Goal: Entertainment & Leisure: Consume media (video, audio)

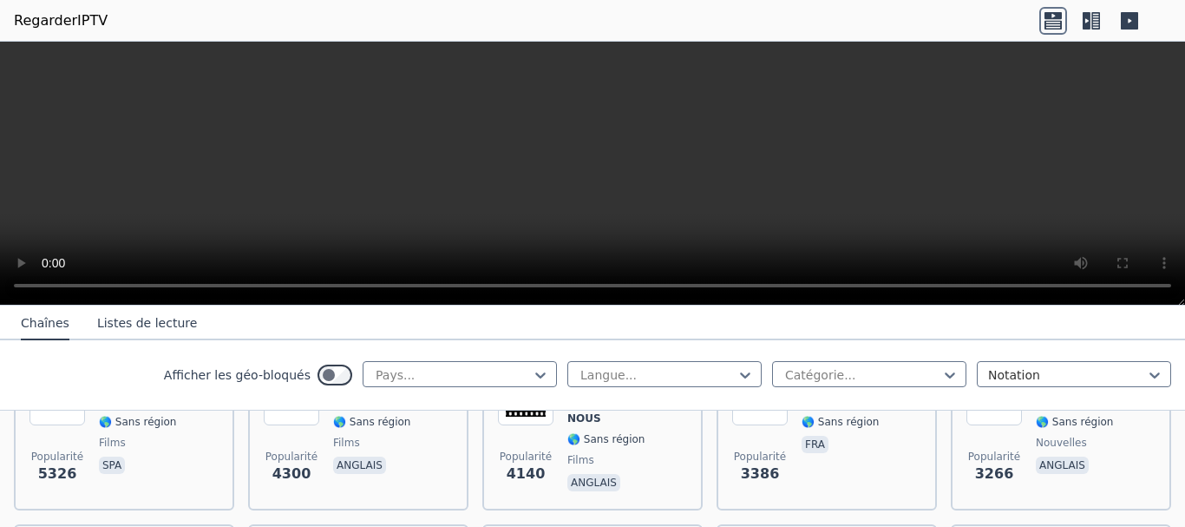
scroll to position [347, 0]
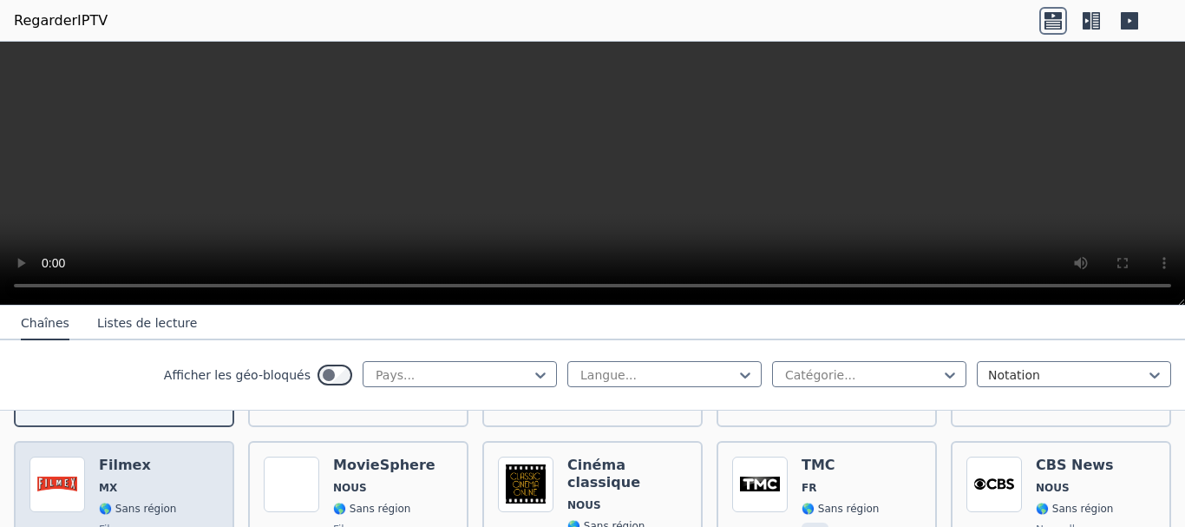
click at [151, 485] on div "Filmex MX 🌎 Sans région films spa" at bounding box center [137, 518] width 77 height 125
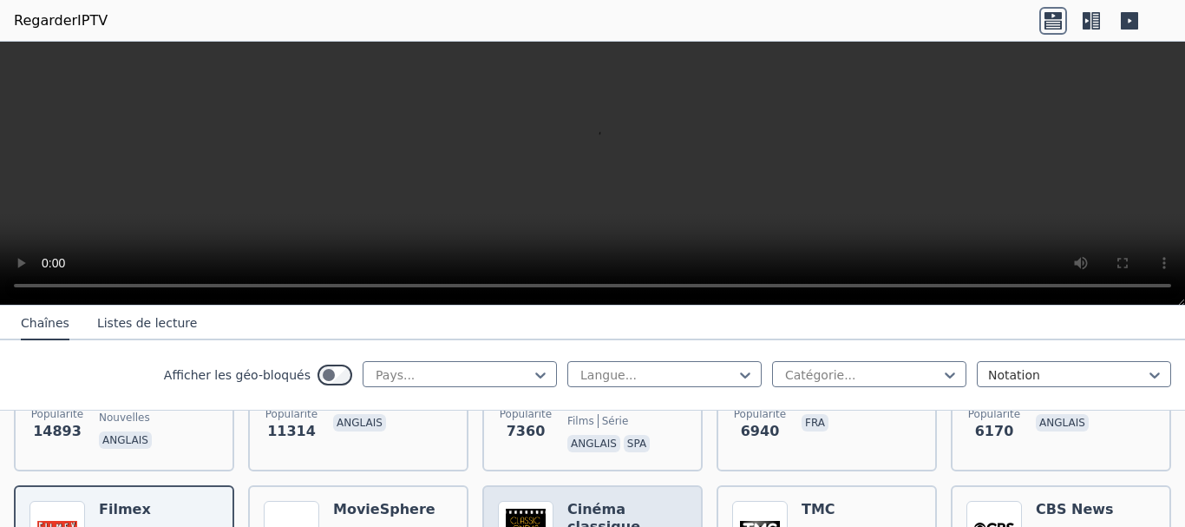
scroll to position [260, 0]
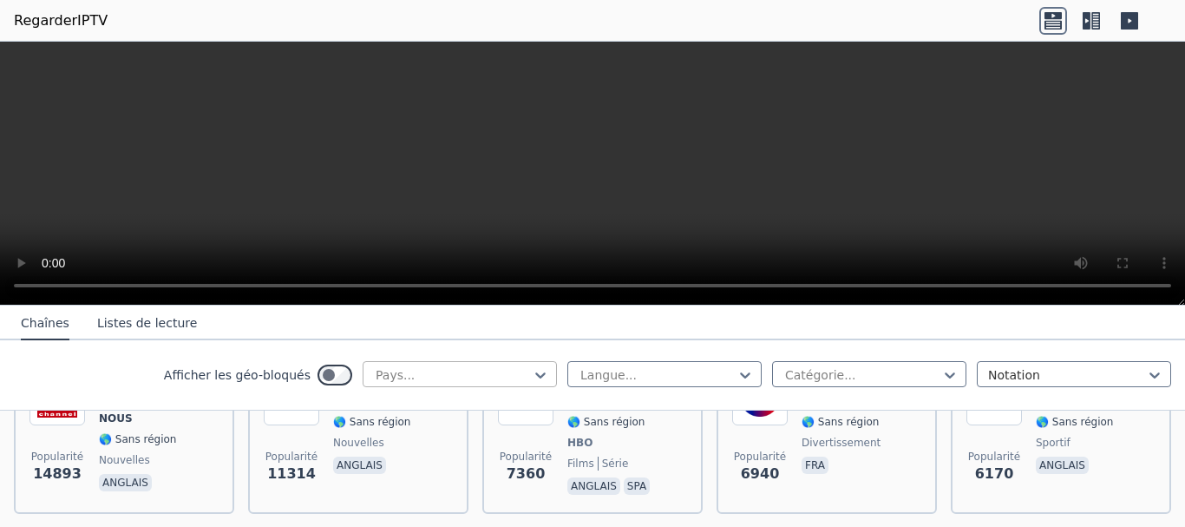
click at [506, 374] on div at bounding box center [453, 374] width 158 height 17
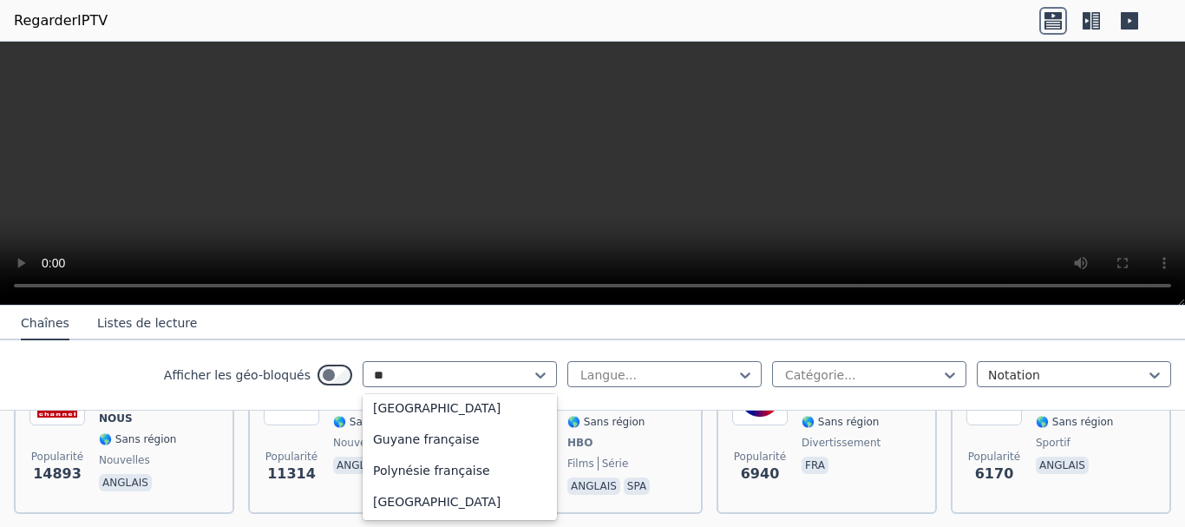
scroll to position [36, 0]
type input "**"
click at [87, 361] on div "Afficher les géo-bloqués 5 results available for search term fr. Utilisez les t…" at bounding box center [592, 375] width 1185 height 70
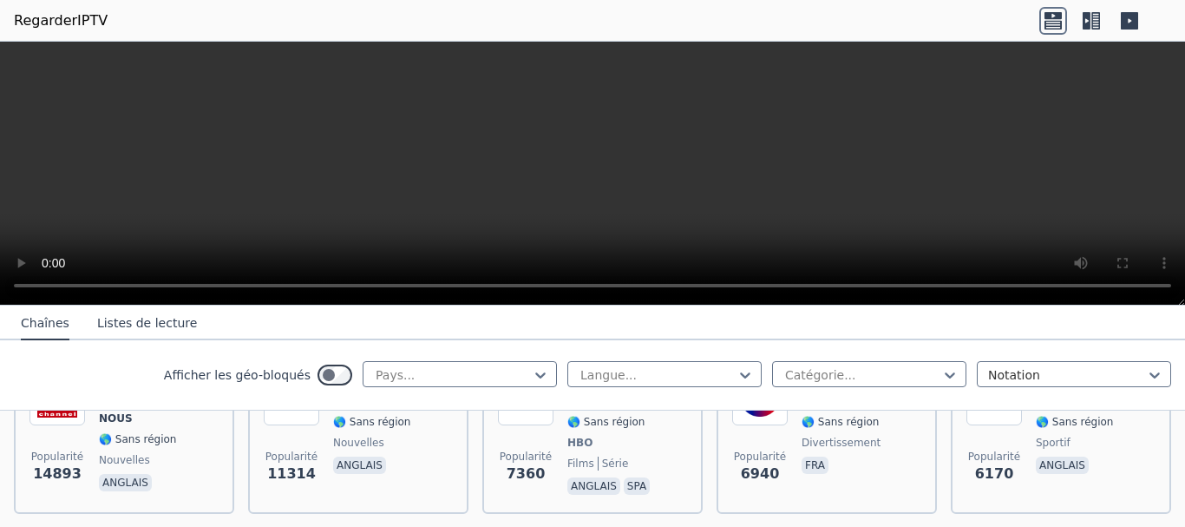
click at [1091, 16] on icon at bounding box center [1091, 21] width 28 height 28
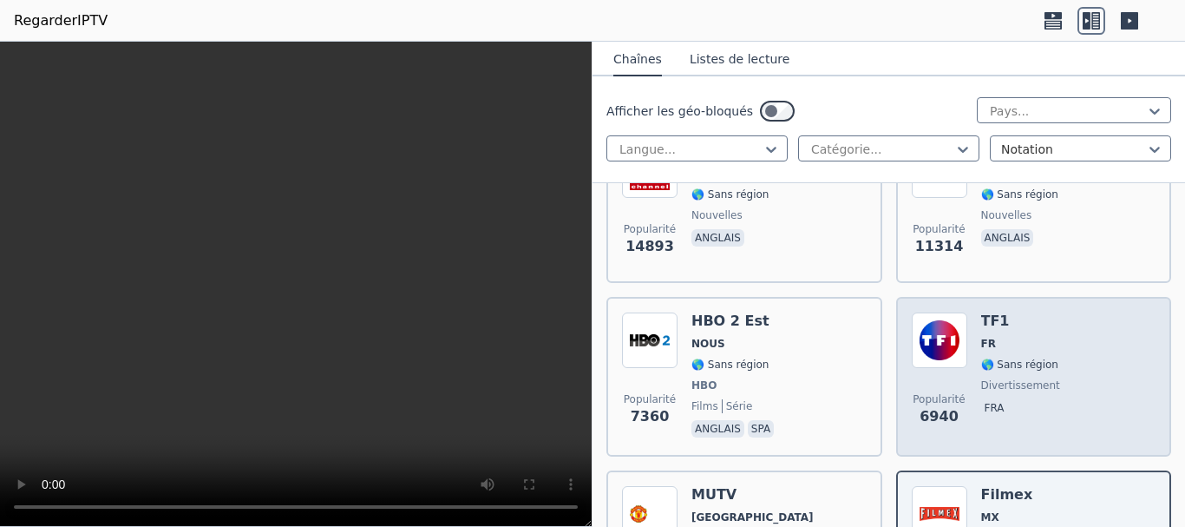
scroll to position [434, 0]
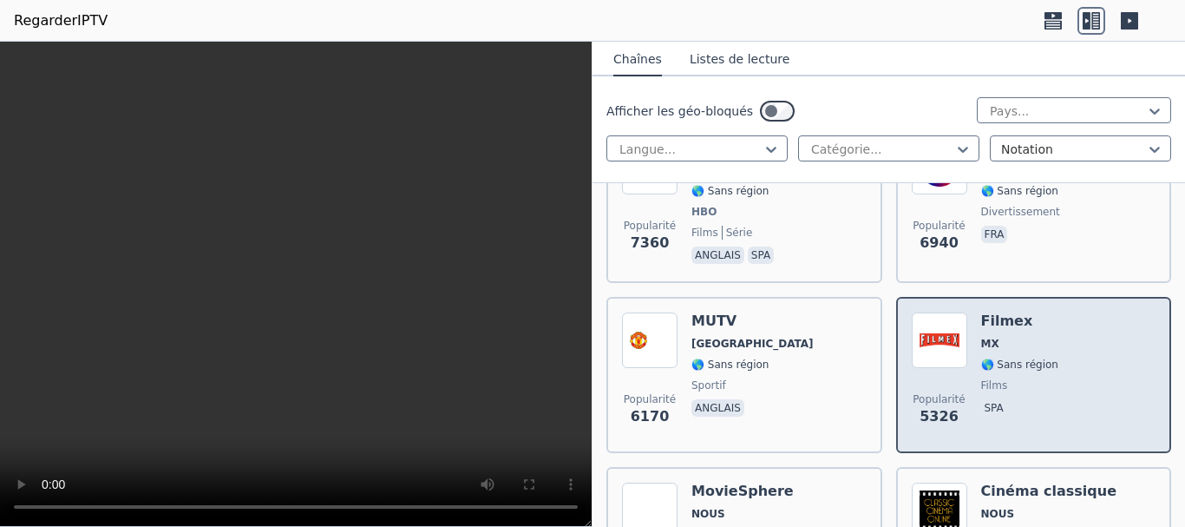
click at [1052, 366] on div "Popularité 5326 Filmex MX 🌎 Sans région films spa" at bounding box center [1034, 374] width 245 height 125
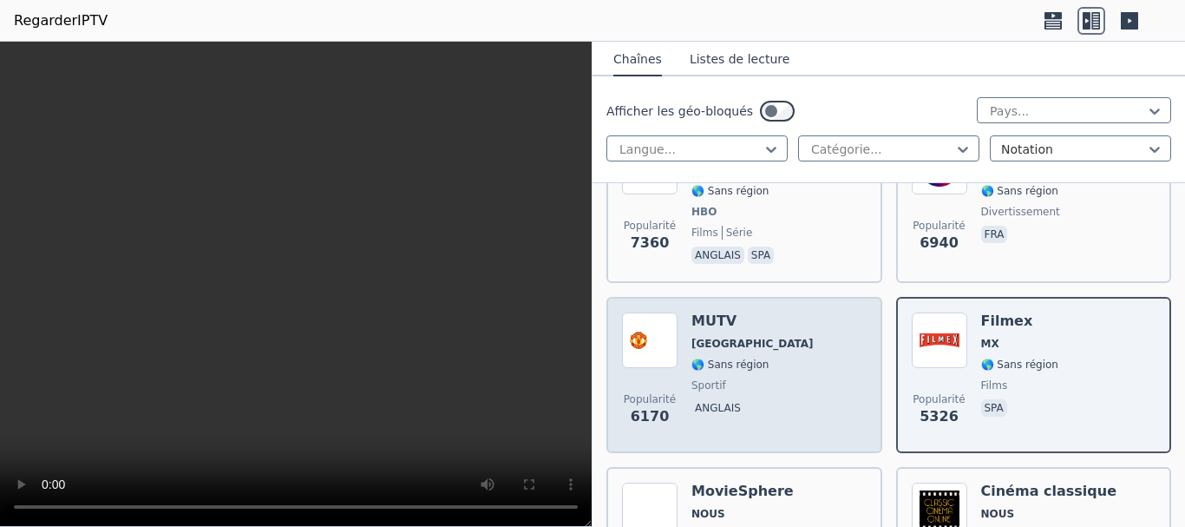
click at [819, 363] on div "Popularité 6170 MUTV ROYAUME-UNI 🌎 Sans région sportif anglais" at bounding box center [744, 374] width 245 height 125
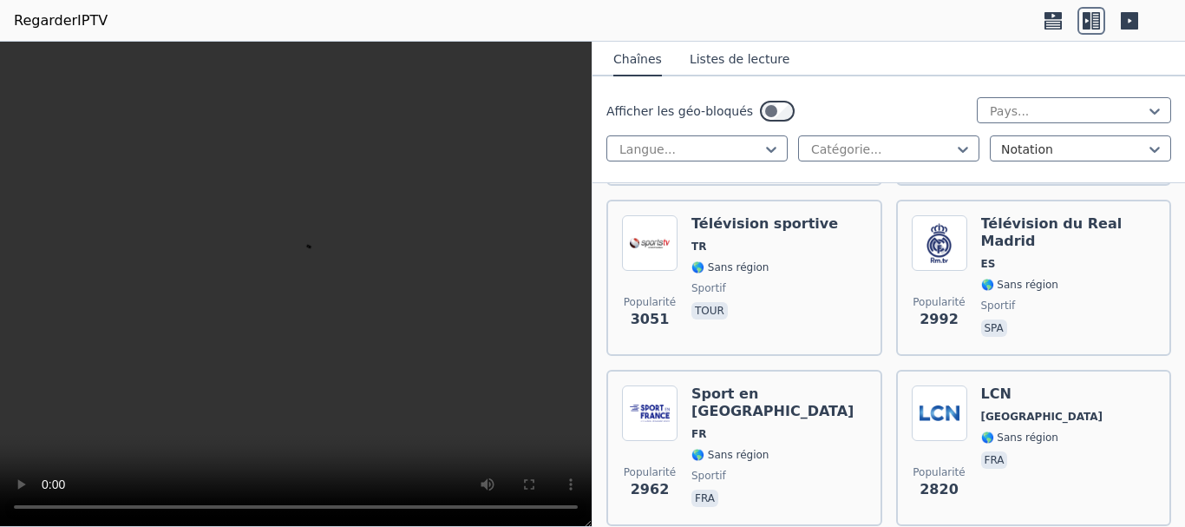
scroll to position [521, 0]
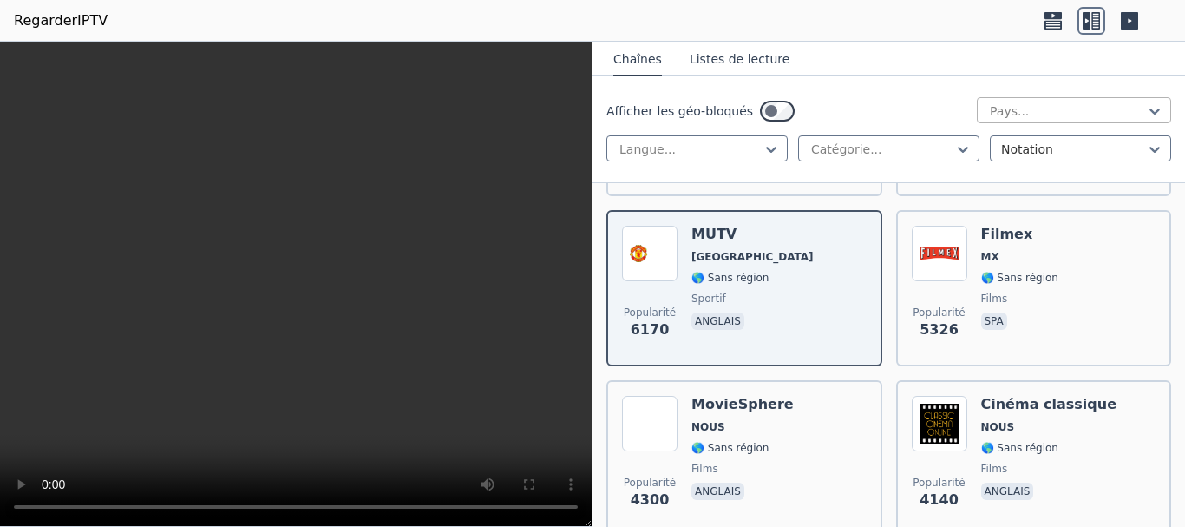
click at [1052, 113] on div at bounding box center [1067, 110] width 158 height 17
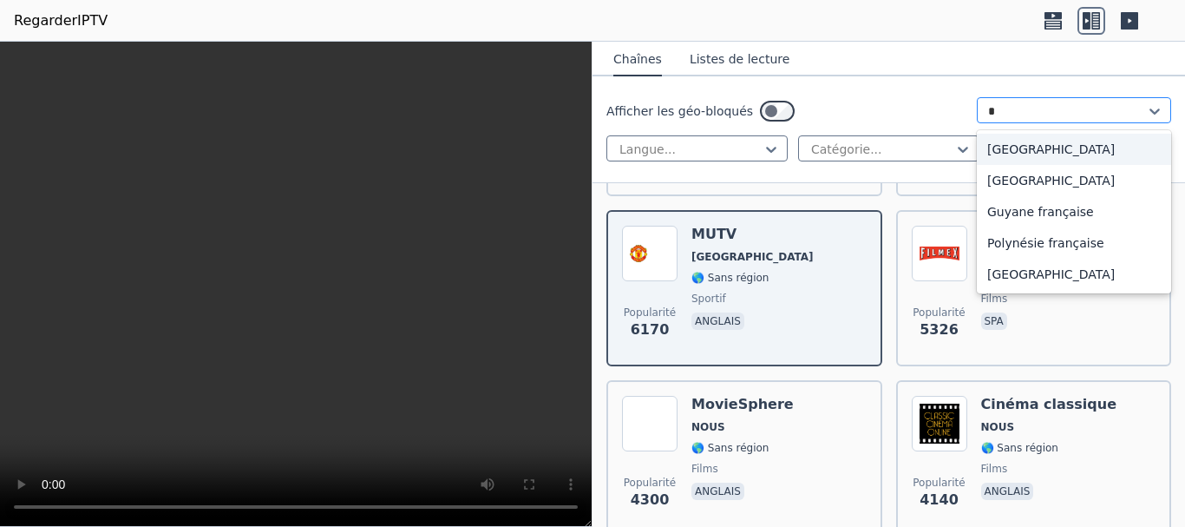
type input "**"
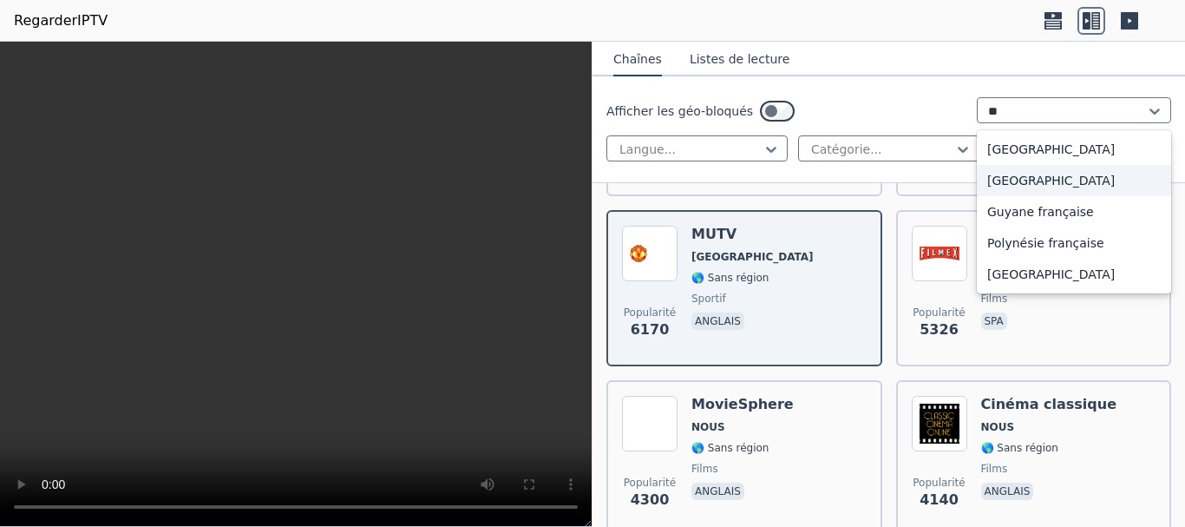
click at [1042, 178] on div "[GEOGRAPHIC_DATA]" at bounding box center [1074, 180] width 194 height 31
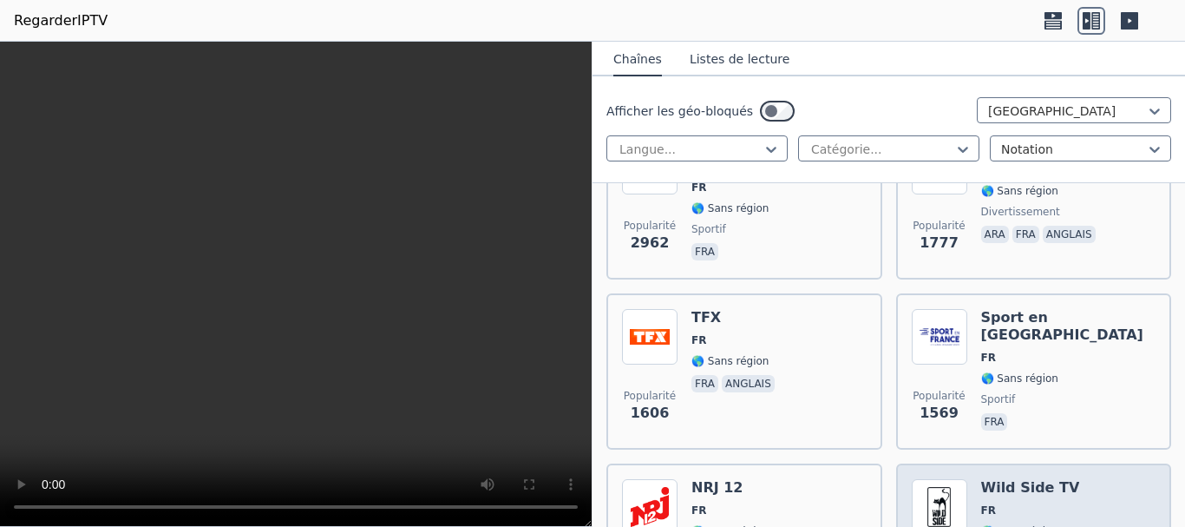
scroll to position [694, 0]
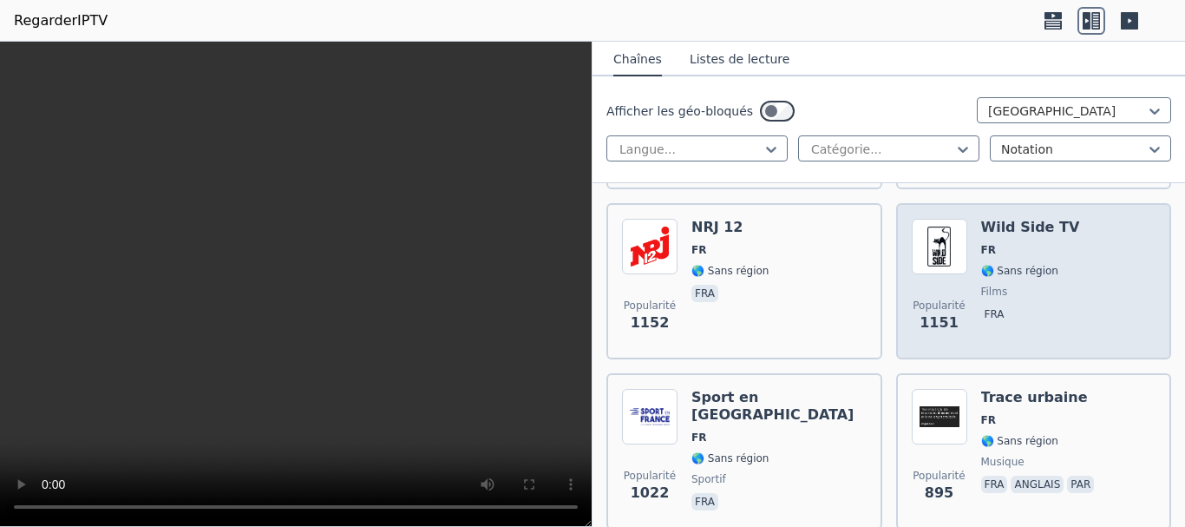
click at [993, 243] on span "FR" at bounding box center [1030, 250] width 99 height 14
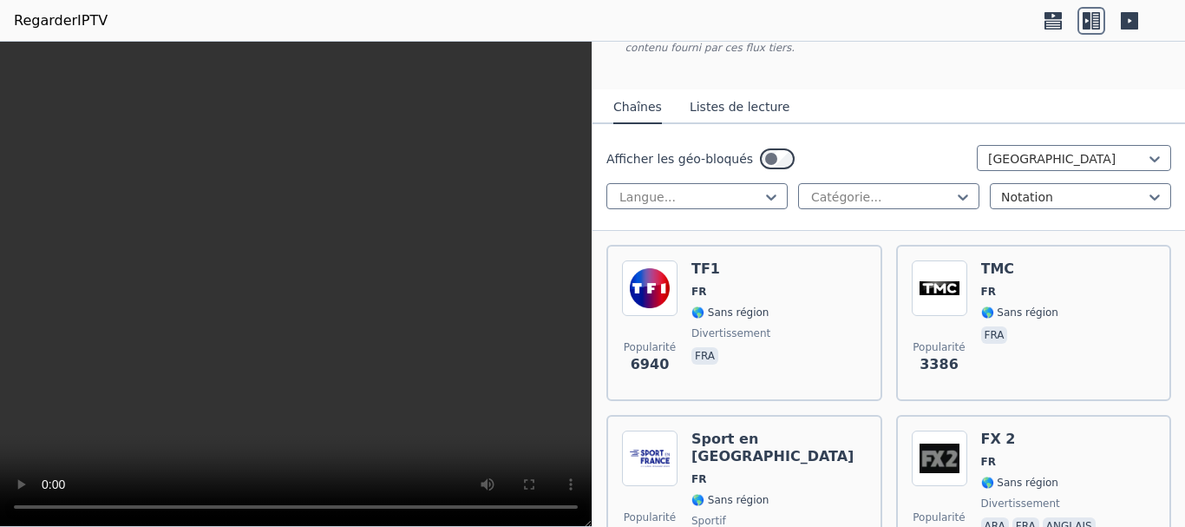
scroll to position [174, 0]
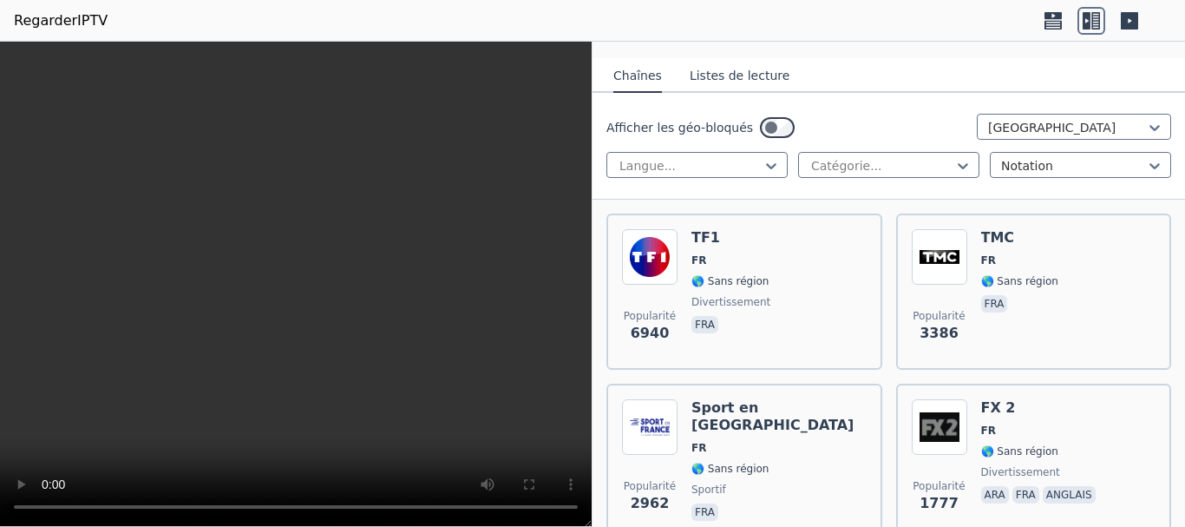
click at [729, 69] on font "Listes de lecture" at bounding box center [740, 76] width 100 height 14
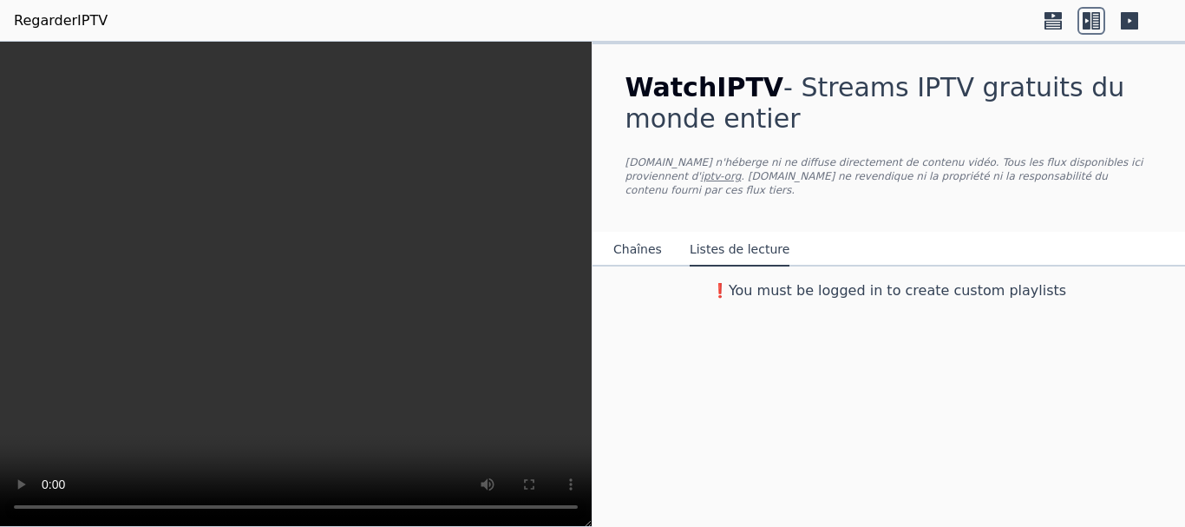
scroll to position [0, 0]
click at [640, 242] on font "Chaînes" at bounding box center [637, 249] width 49 height 14
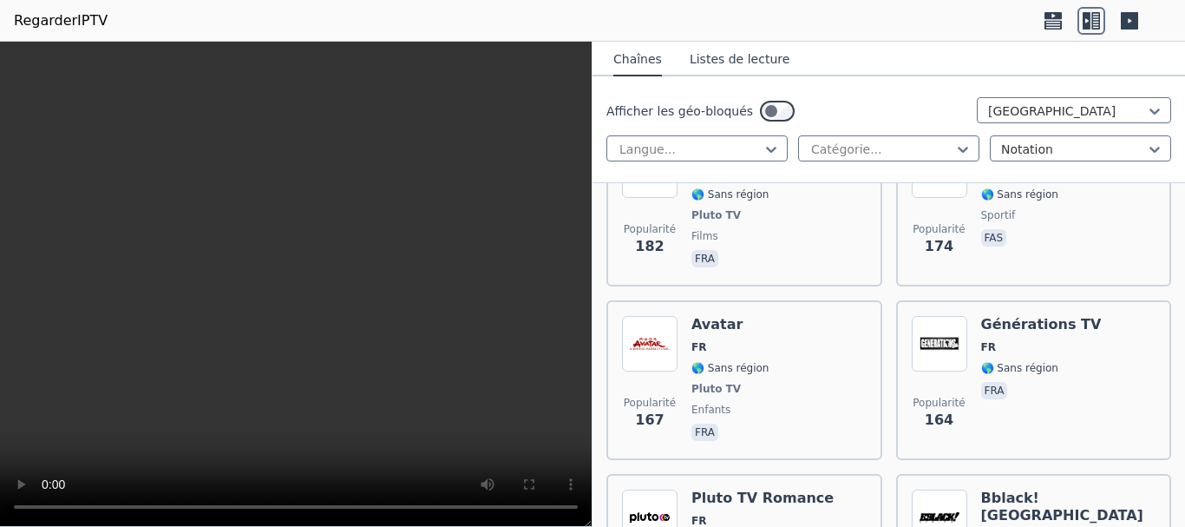
scroll to position [3470, 0]
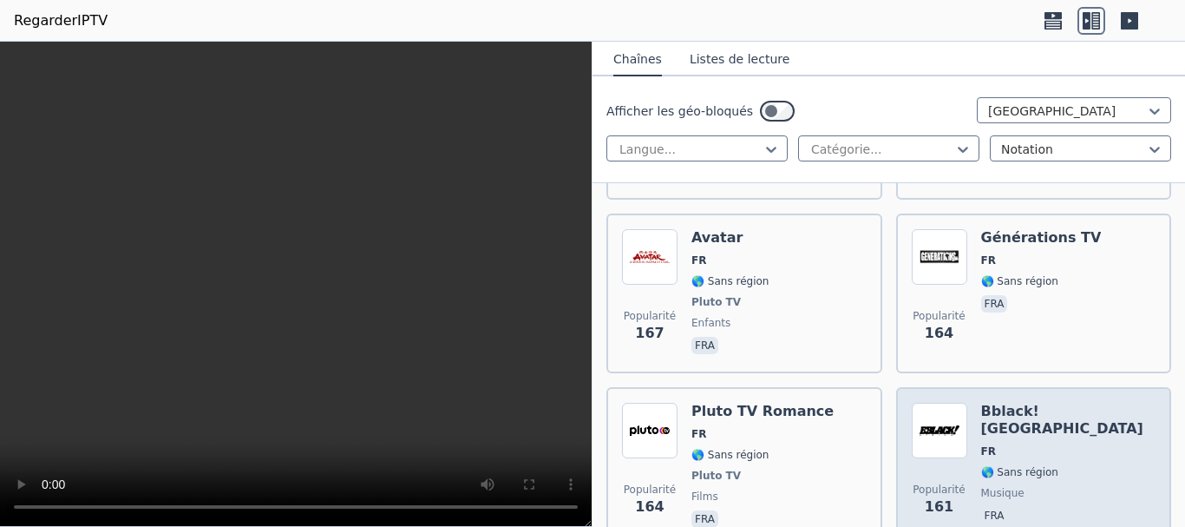
click at [1047, 403] on div "Bblack! Afrique FR 🌎 Sans région musique fra" at bounding box center [1068, 467] width 175 height 128
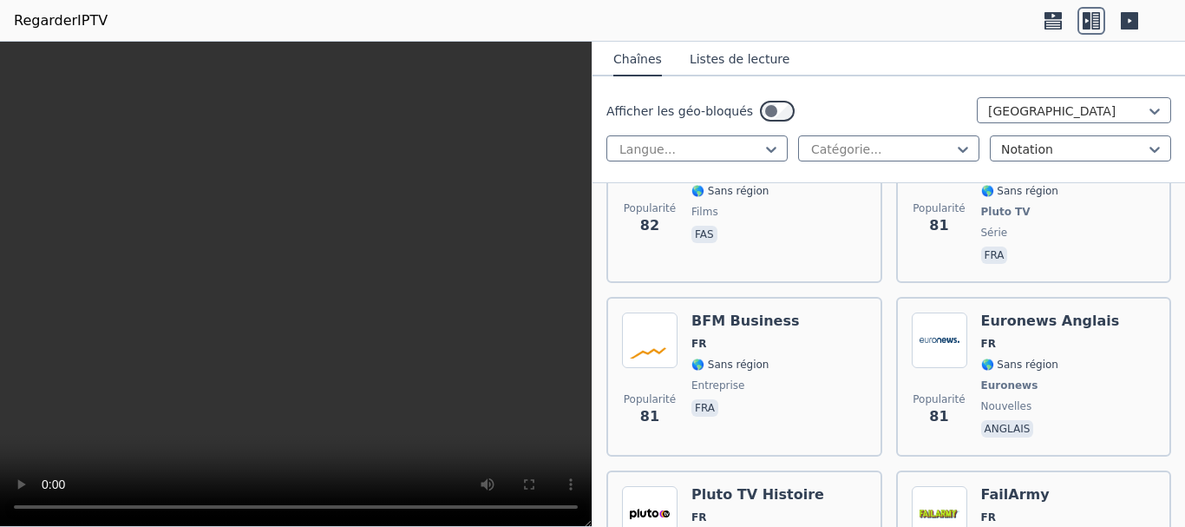
scroll to position [6853, 0]
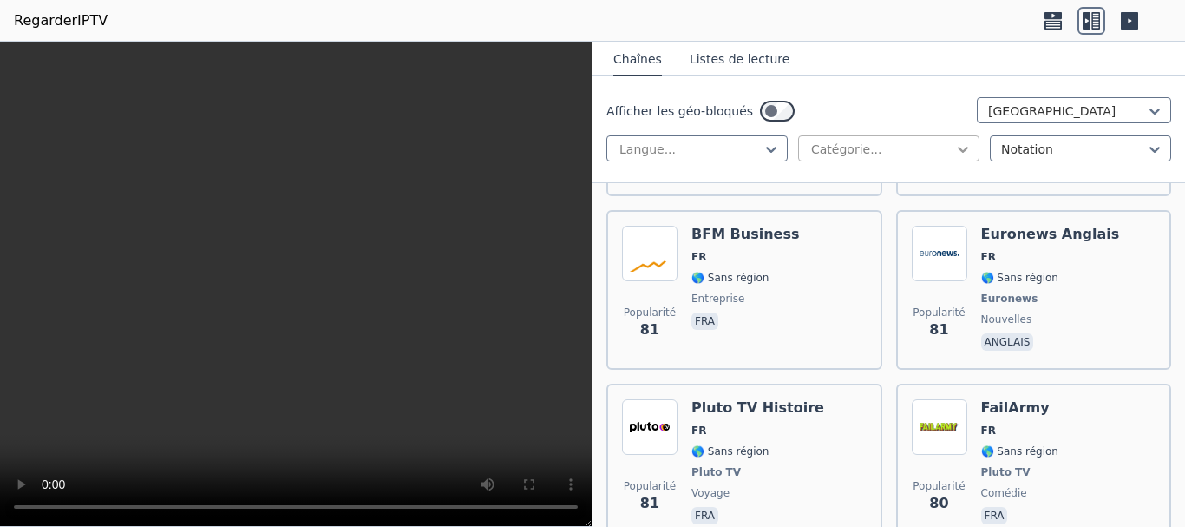
click at [958, 149] on icon at bounding box center [963, 150] width 10 height 6
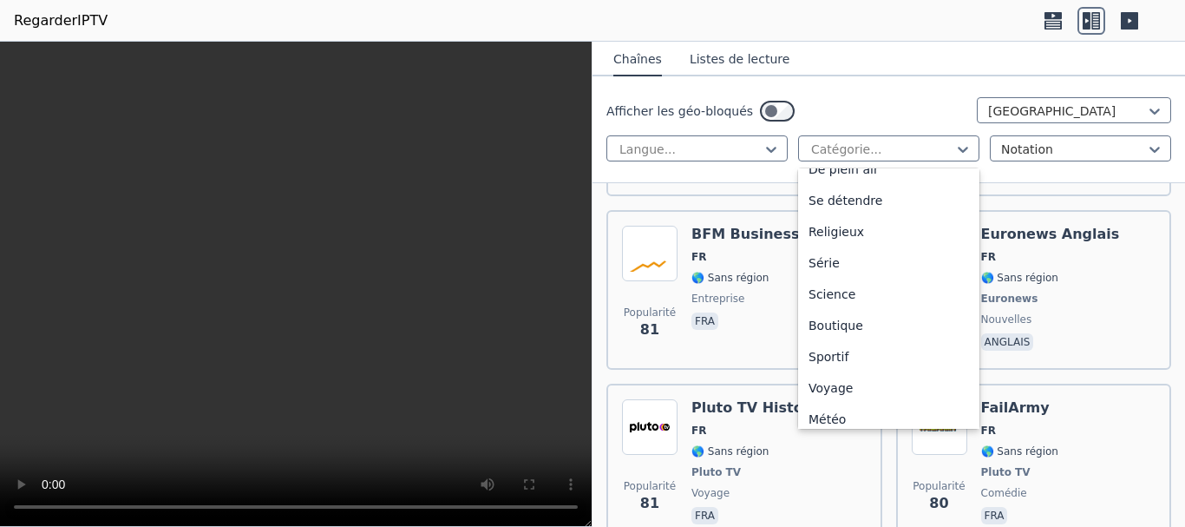
scroll to position [590, 0]
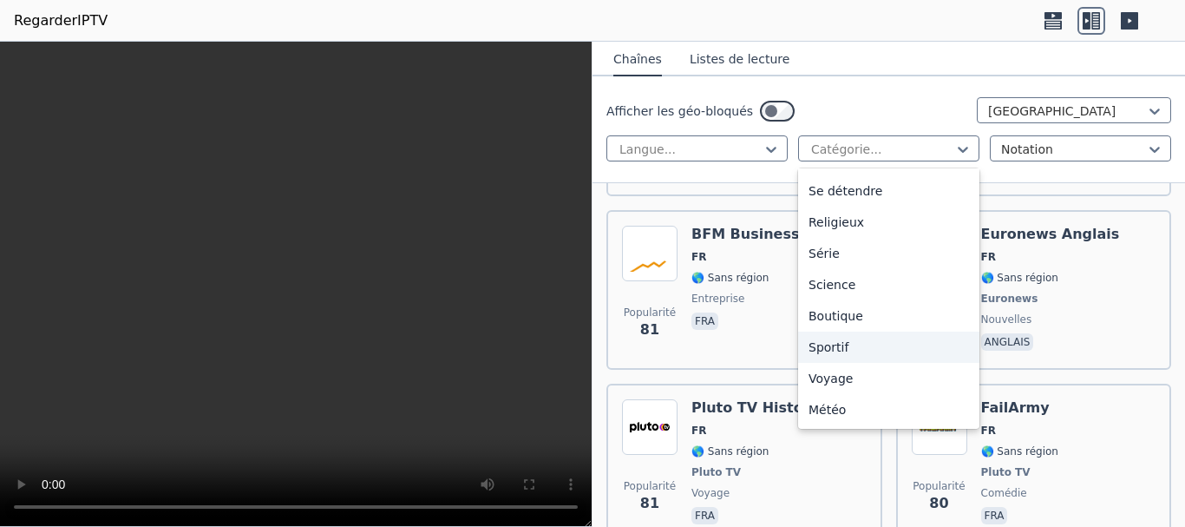
click at [865, 349] on div "Sportif" at bounding box center [888, 346] width 181 height 31
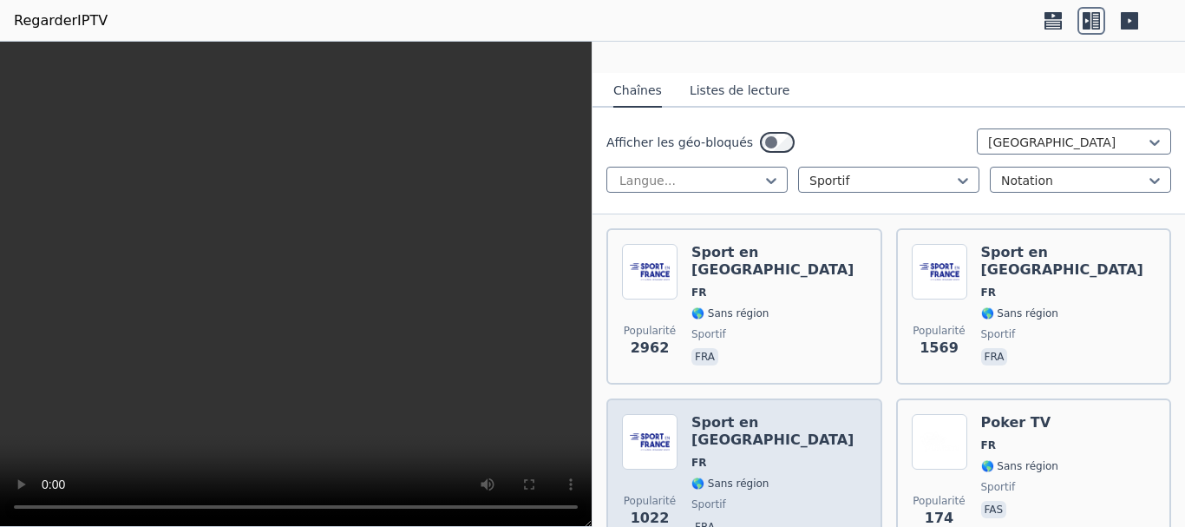
scroll to position [246, 0]
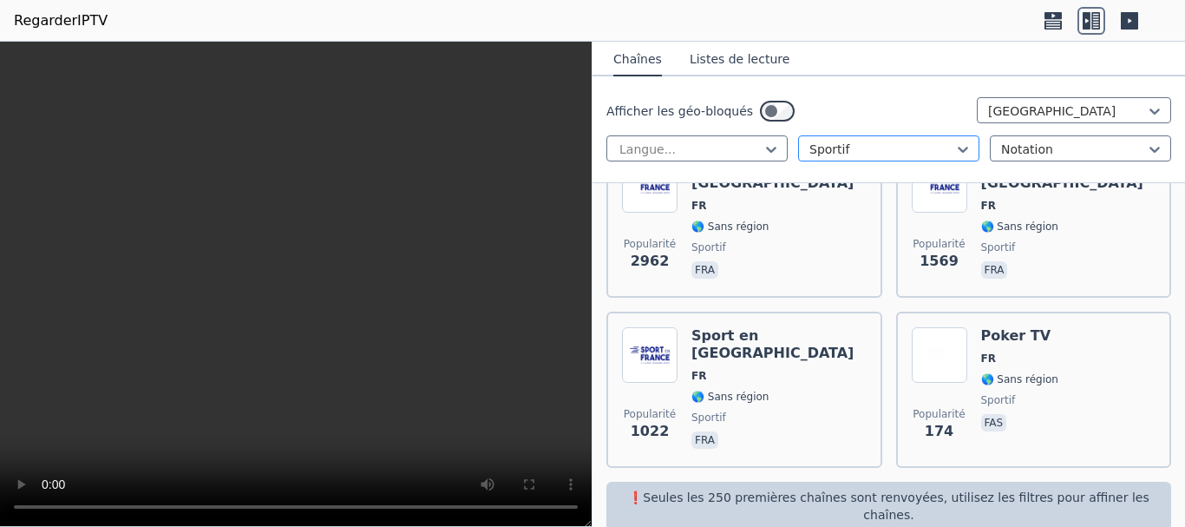
click at [878, 144] on div at bounding box center [881, 149] width 145 height 17
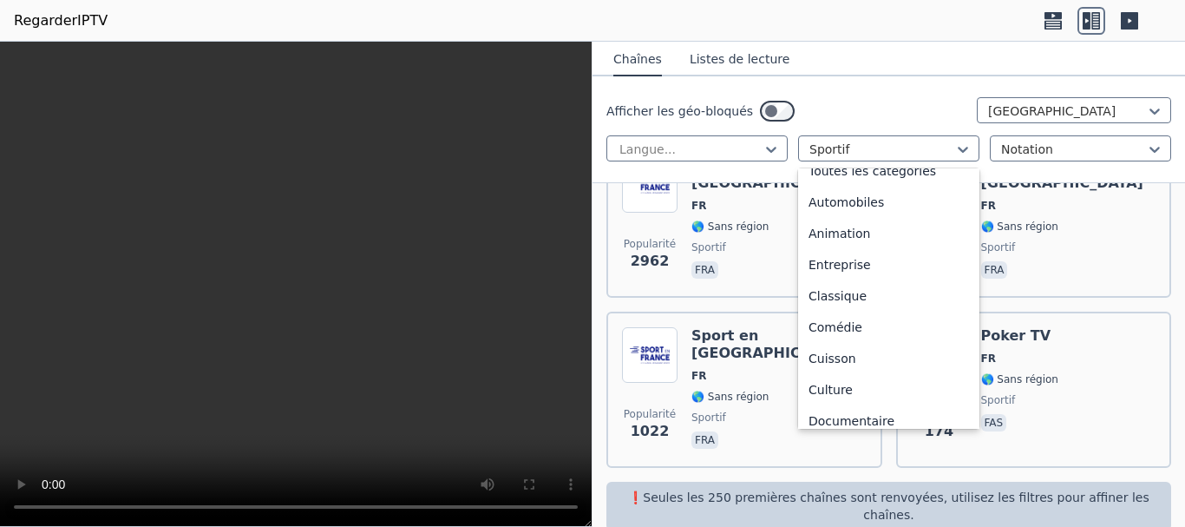
scroll to position [0, 0]
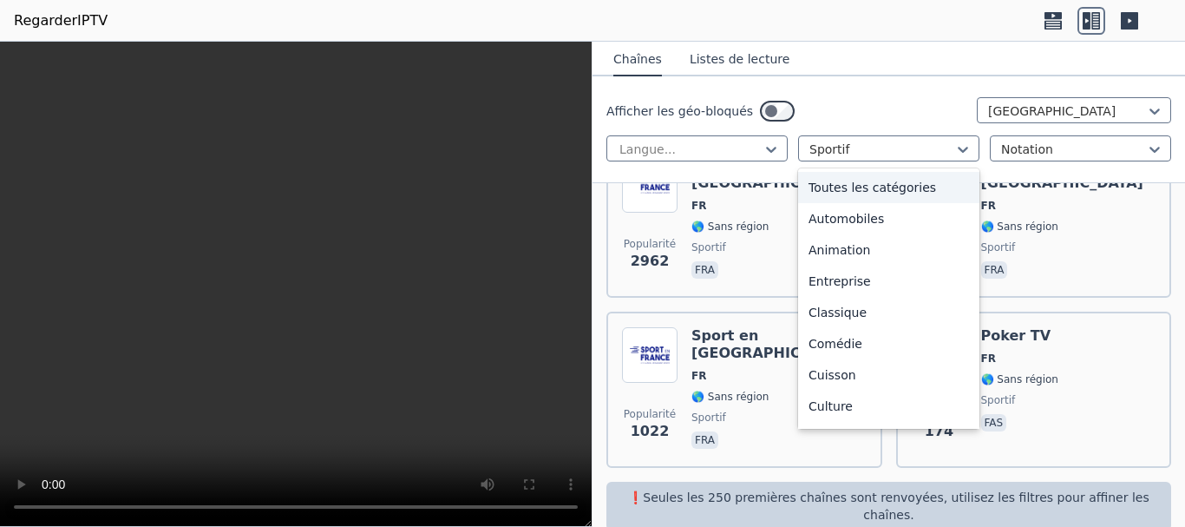
click at [872, 201] on div "Toutes les catégories" at bounding box center [888, 187] width 181 height 31
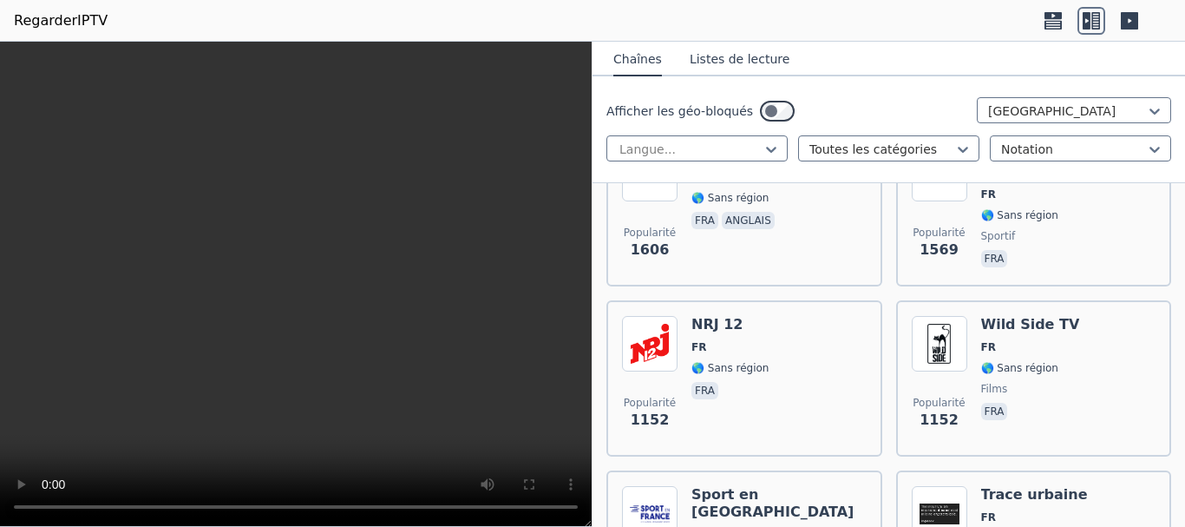
scroll to position [593, 0]
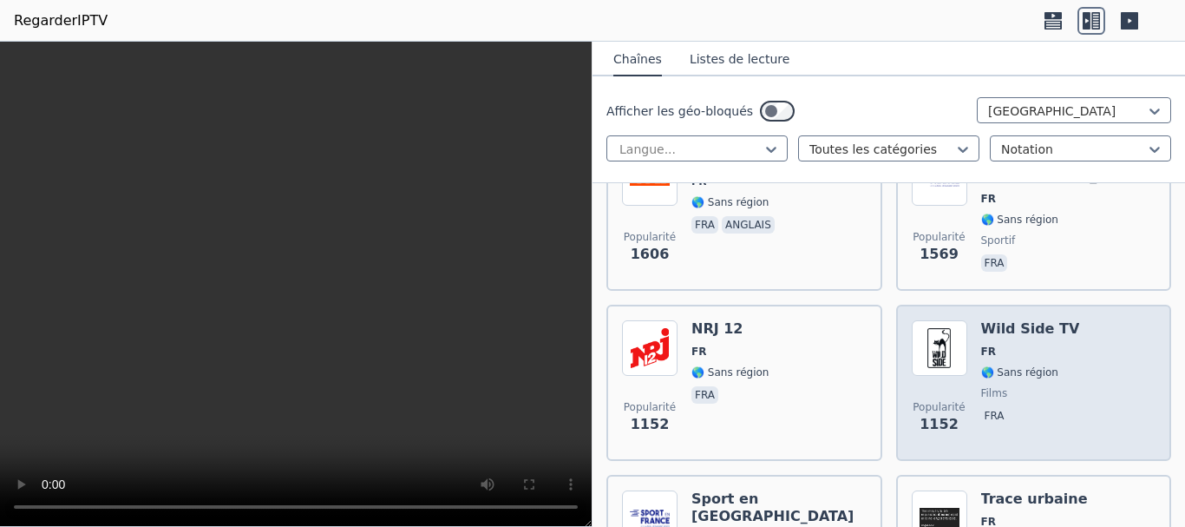
click at [1024, 344] on span "FR" at bounding box center [1030, 351] width 99 height 14
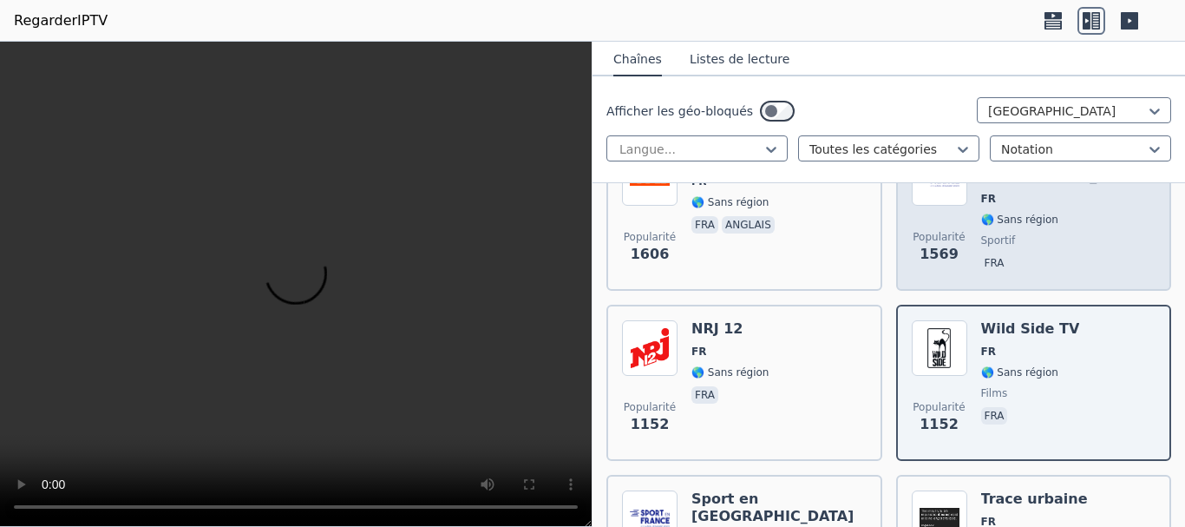
scroll to position [419, 0]
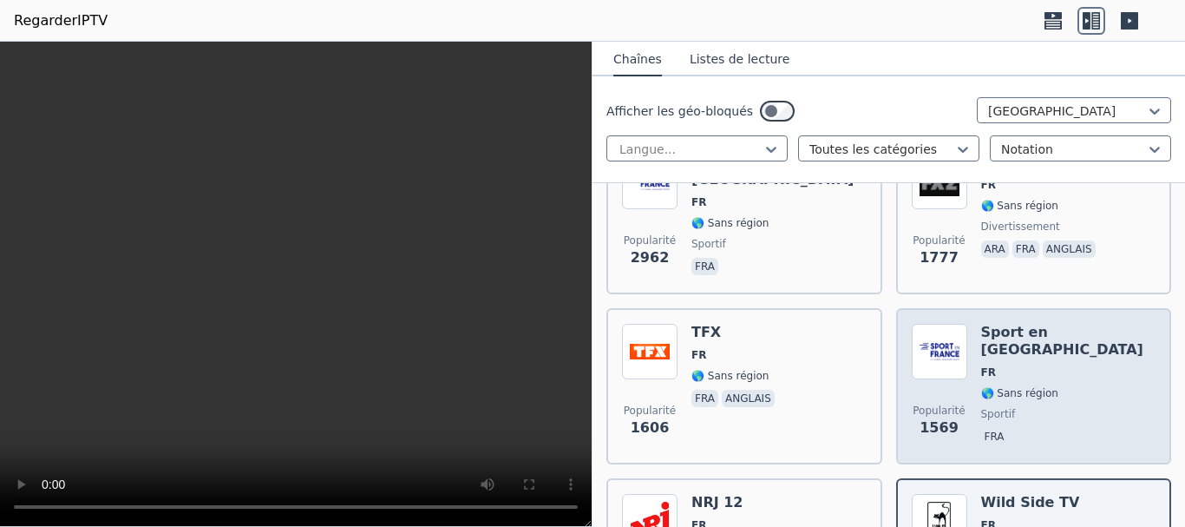
click at [981, 387] on font "🌎 Sans région" at bounding box center [1019, 393] width 77 height 12
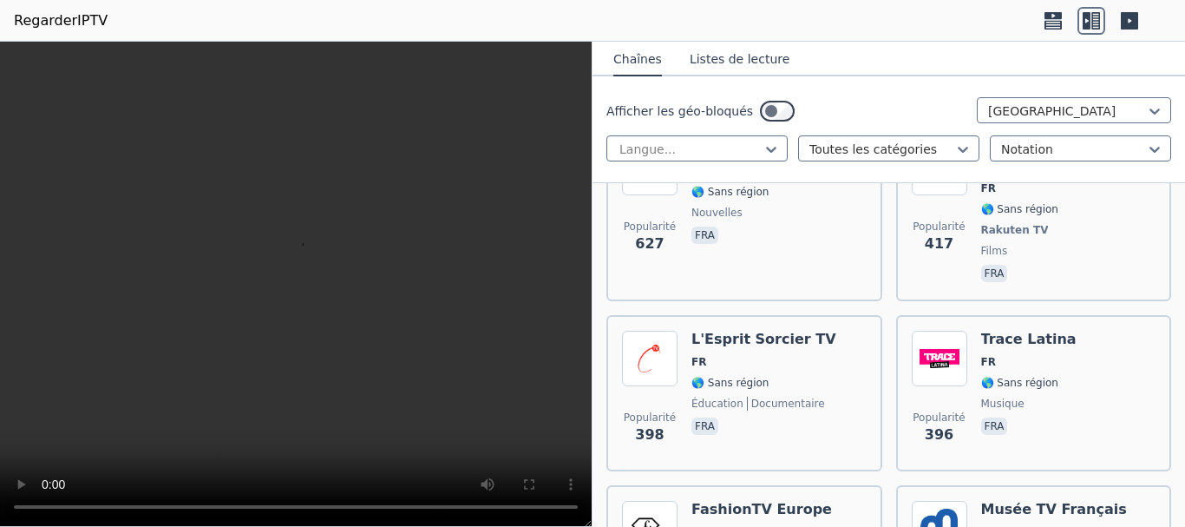
scroll to position [1720, 0]
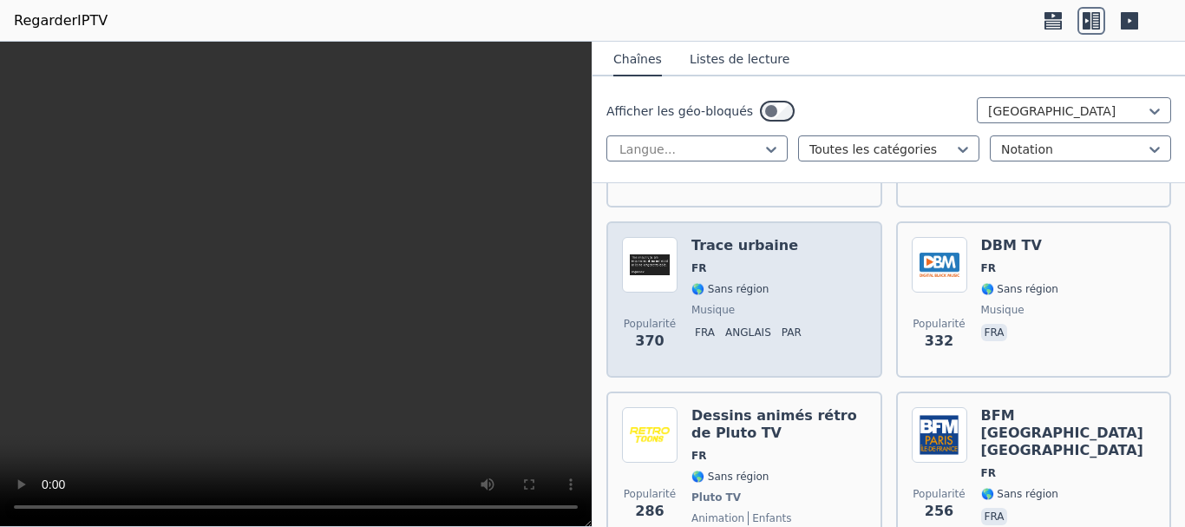
click at [773, 303] on span "musique" at bounding box center [749, 310] width 117 height 14
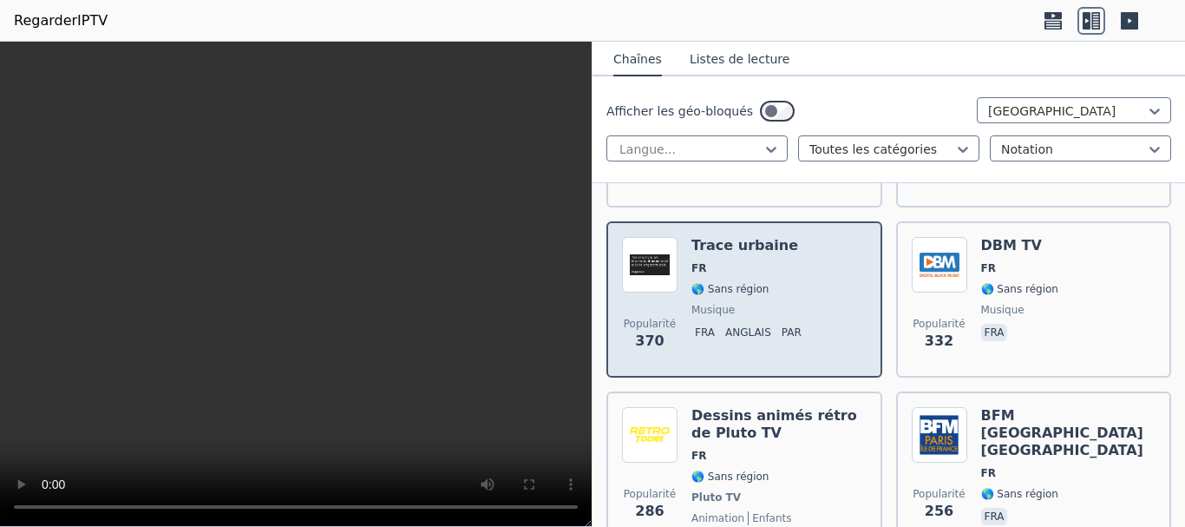
click at [773, 303] on span "musique" at bounding box center [749, 310] width 117 height 14
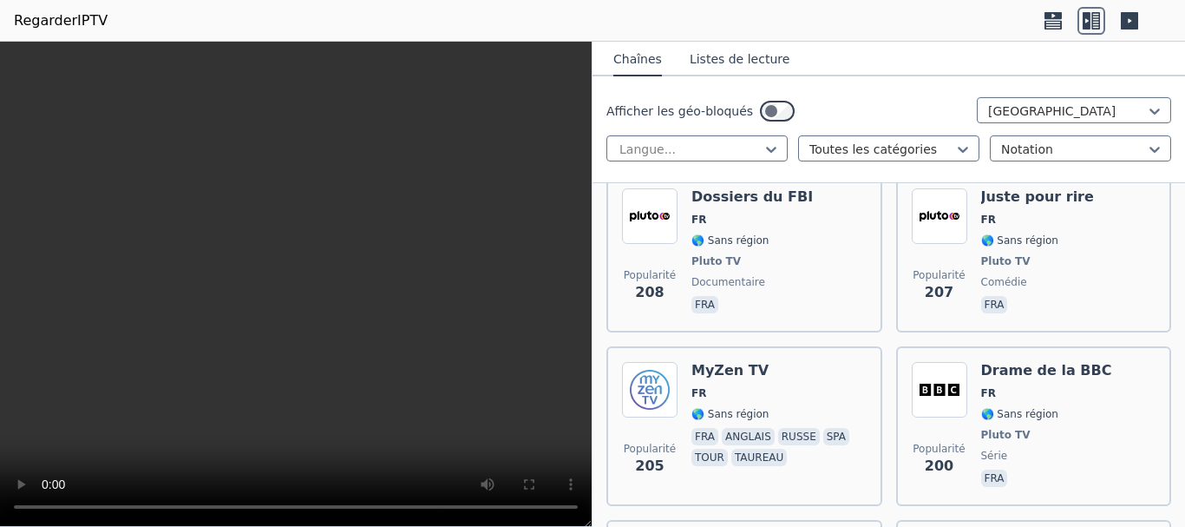
scroll to position [2848, 0]
